Goal: Information Seeking & Learning: Learn about a topic

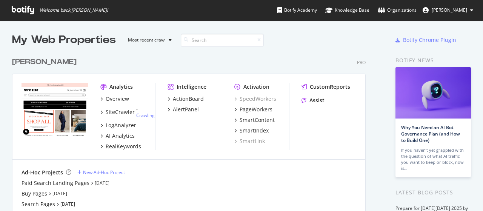
scroll to position [205, 471]
click at [131, 123] on div "LogAnalyzer" at bounding box center [121, 125] width 31 height 8
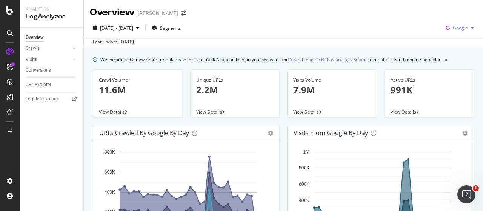
click at [453, 28] on span "Google" at bounding box center [460, 28] width 15 height 6
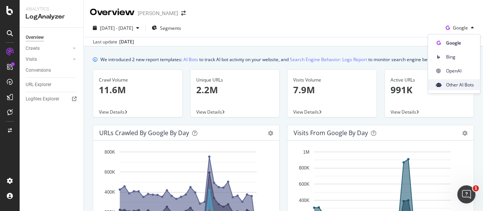
click at [464, 86] on span "Other AI Bots" at bounding box center [460, 84] width 28 height 7
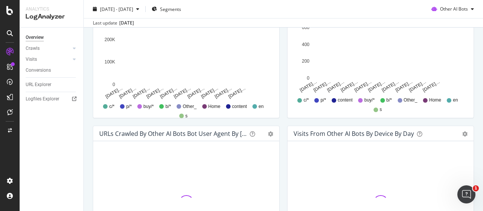
scroll to position [417, 0]
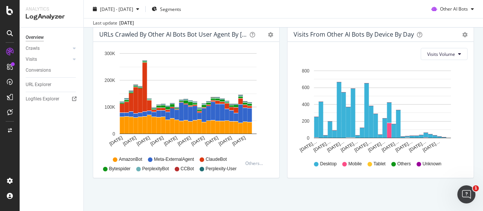
click at [271, 141] on div "Hold CTRL while clicking to filter the report. [DATE] [DATE] [DATE] [DATE] [DAT…" at bounding box center [186, 110] width 186 height 136
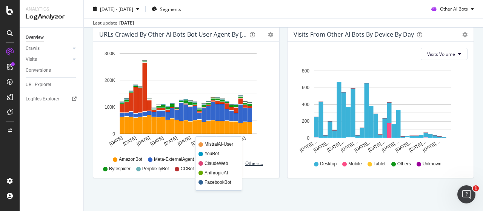
click at [256, 160] on div "Others..." at bounding box center [255, 163] width 21 height 6
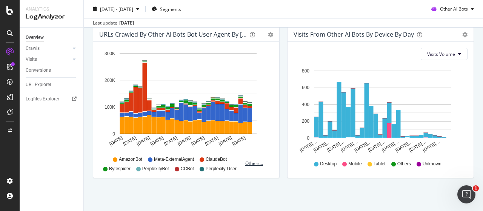
click at [255, 161] on div "Others..." at bounding box center [255, 163] width 21 height 6
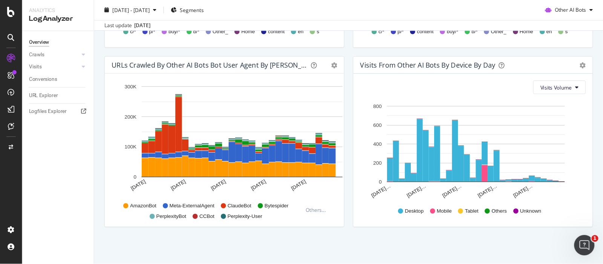
scroll to position [364, 0]
